Goal: Task Accomplishment & Management: Use online tool/utility

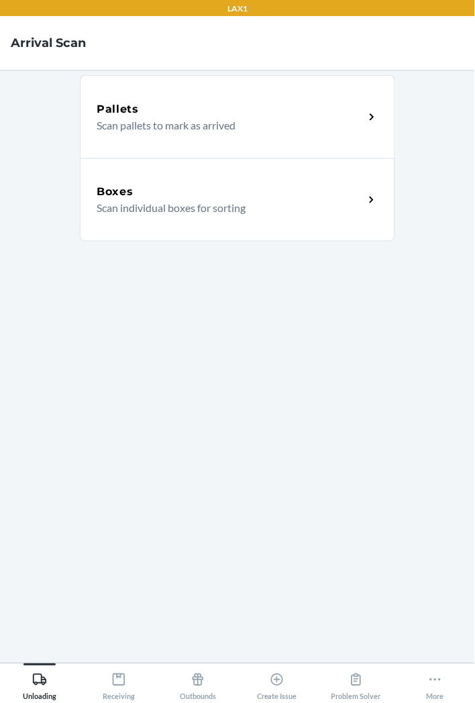
click at [320, 454] on section "Pallets Scan pallets to mark as arrived Boxes Scan individual boxes for sorting" at bounding box center [237, 367] width 315 height 572
click at [257, 209] on p "Scan individual boxes for sorting" at bounding box center [225, 208] width 257 height 16
click at [134, 686] on div "Receiving" at bounding box center [119, 685] width 32 height 34
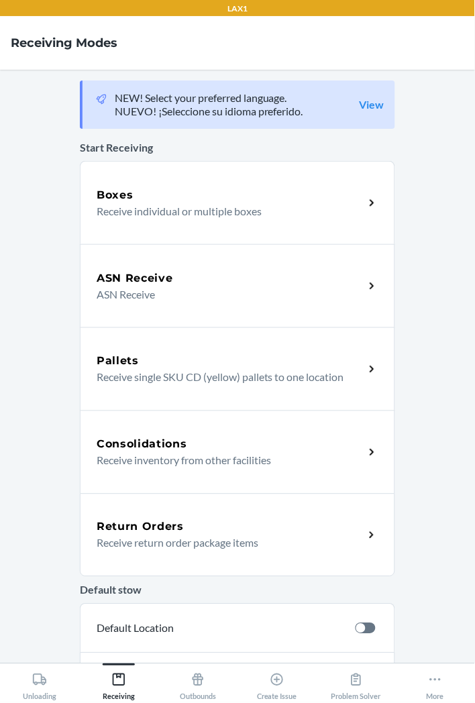
click at [242, 544] on p "Receive return order package items" at bounding box center [225, 543] width 257 height 16
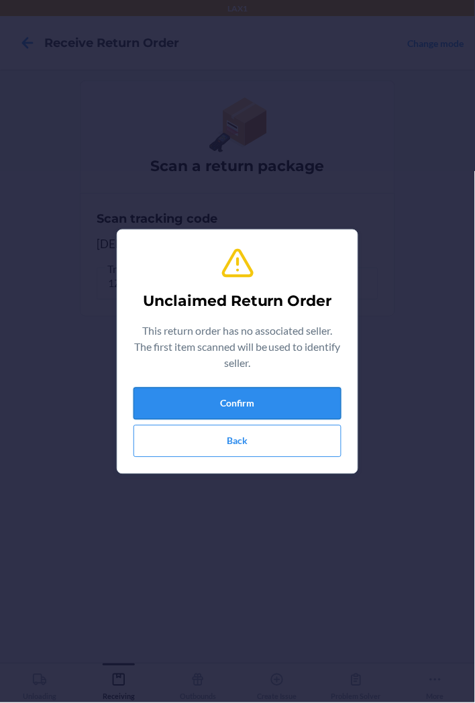
click at [329, 403] on button "Confirm" at bounding box center [238, 404] width 208 height 32
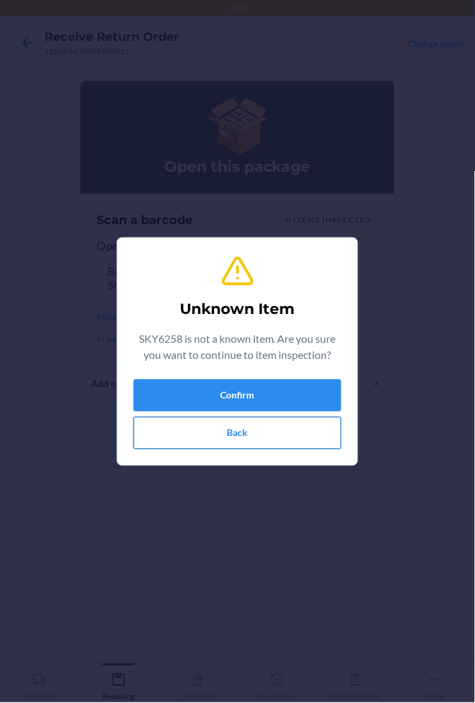
click at [305, 440] on button "Back" at bounding box center [238, 433] width 208 height 32
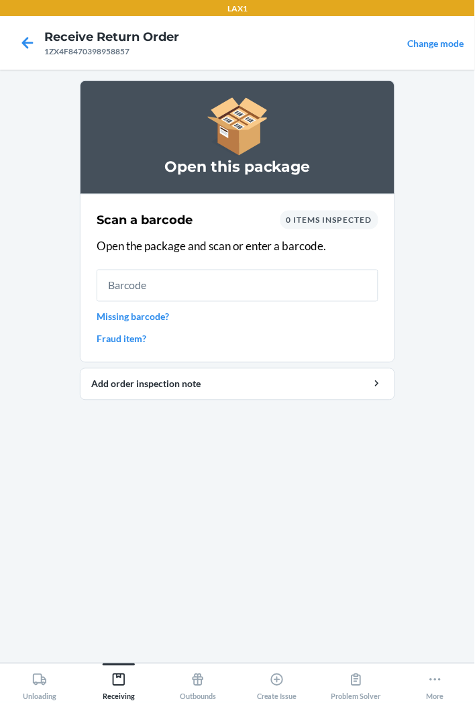
click at [22, 56] on div at bounding box center [28, 43] width 34 height 34
click at [27, 49] on icon at bounding box center [27, 43] width 23 height 23
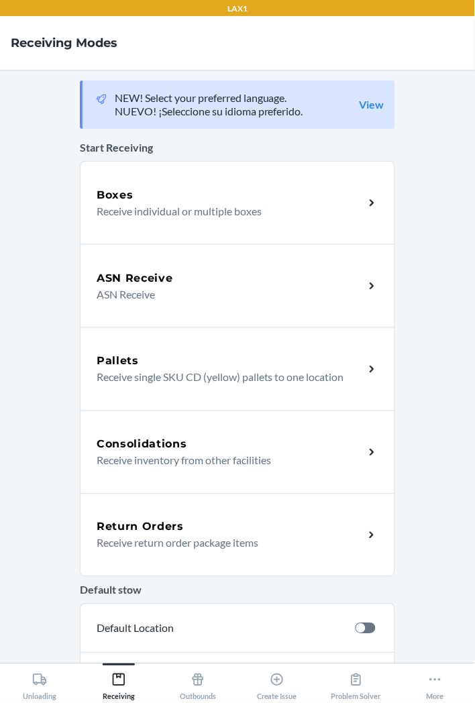
click at [215, 544] on p "Receive return order package items" at bounding box center [225, 543] width 257 height 16
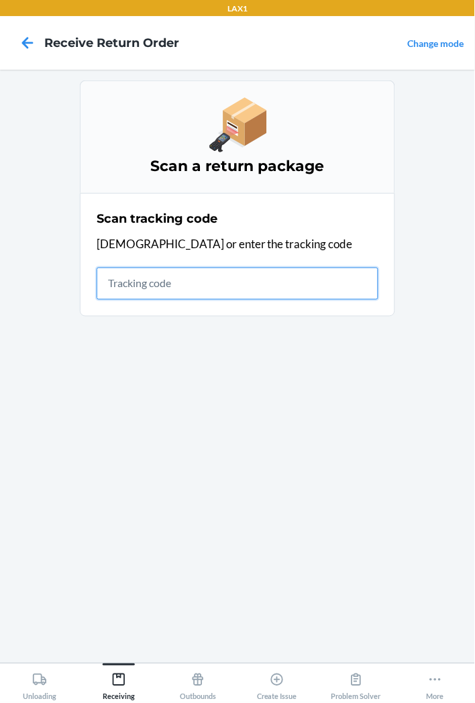
click at [339, 295] on input "text" at bounding box center [238, 284] width 282 height 32
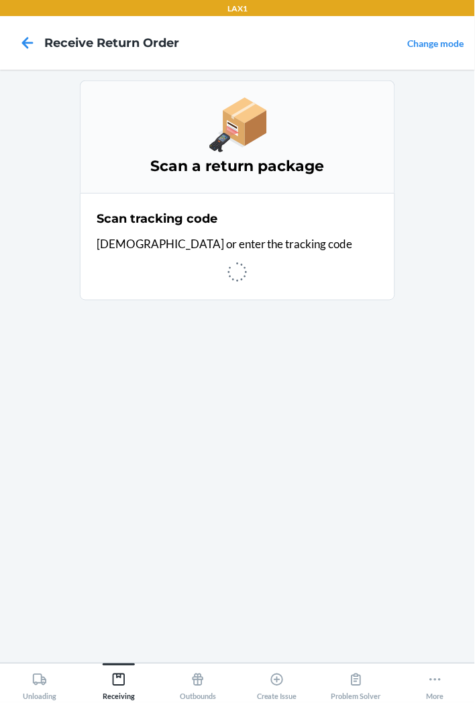
click at [317, 358] on section "Scan a return package Scan tracking code Scan or enter the tracking code" at bounding box center [237, 367] width 315 height 572
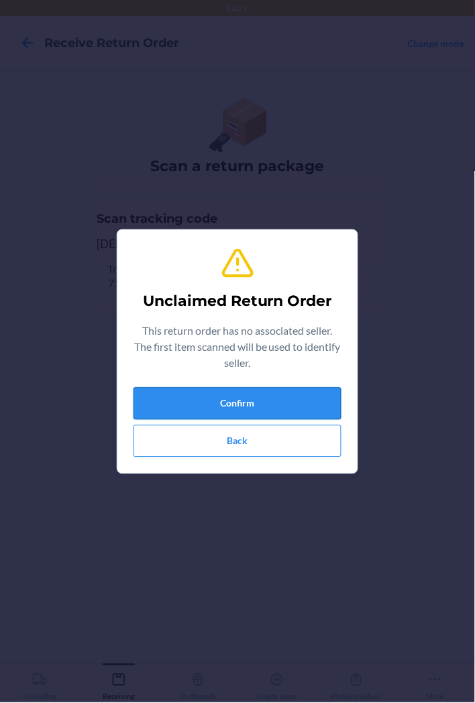
click at [284, 405] on button "Confirm" at bounding box center [238, 404] width 208 height 32
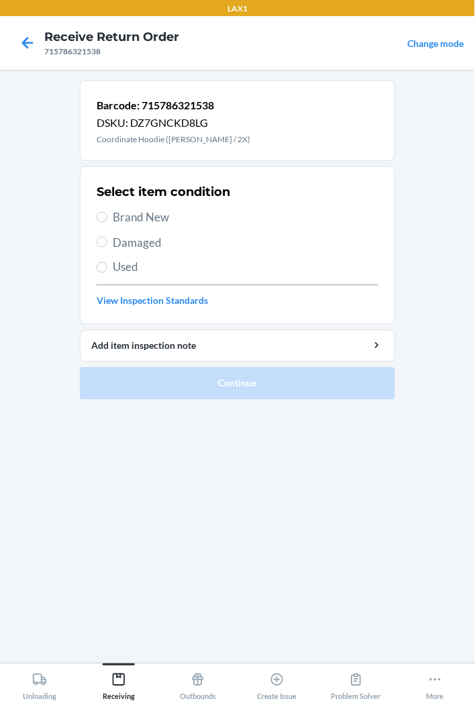
click at [162, 217] on span "Brand New" at bounding box center [246, 217] width 266 height 17
click at [107, 217] on input "Brand New" at bounding box center [102, 217] width 11 height 11
radio input "true"
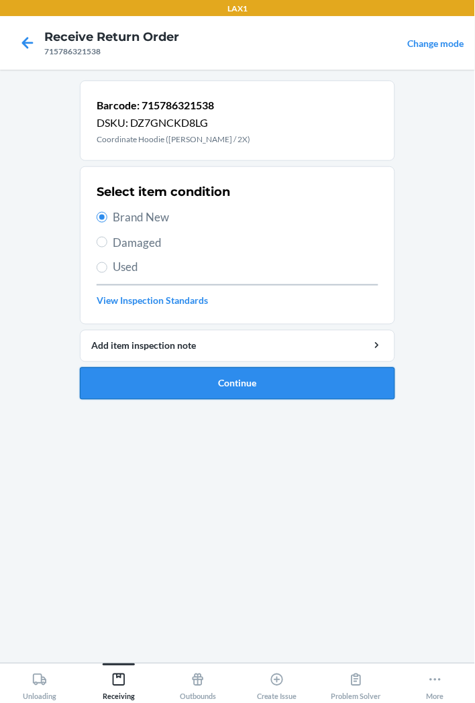
click at [280, 391] on button "Continue" at bounding box center [237, 384] width 315 height 32
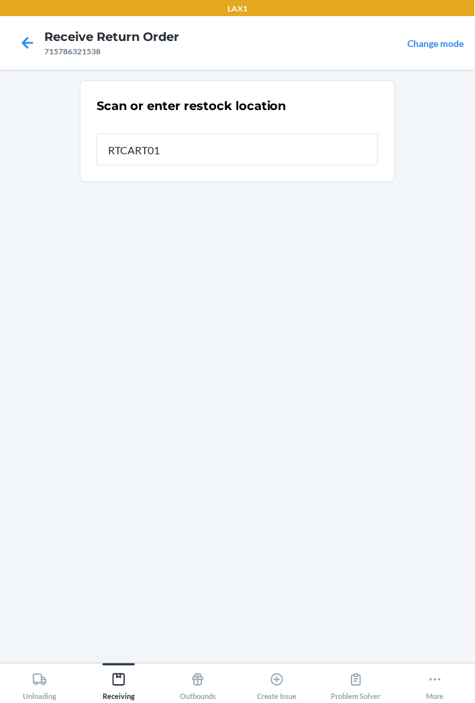
type input "RTCART019"
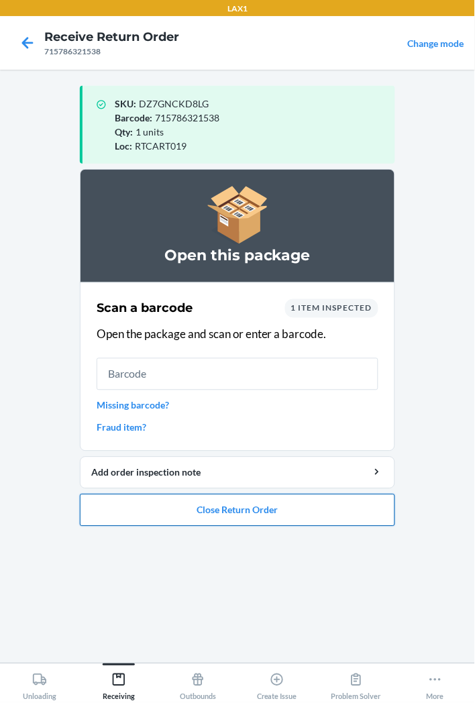
click at [332, 508] on button "Close Return Order" at bounding box center [237, 511] width 315 height 32
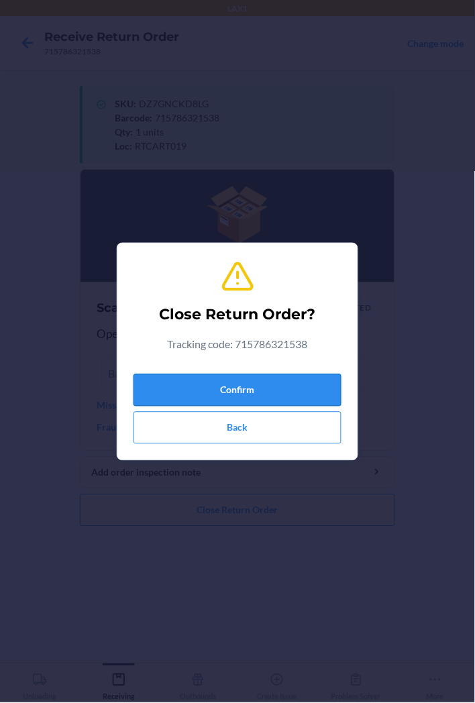
click at [309, 385] on button "Confirm" at bounding box center [238, 390] width 208 height 32
